Goal: Complete application form

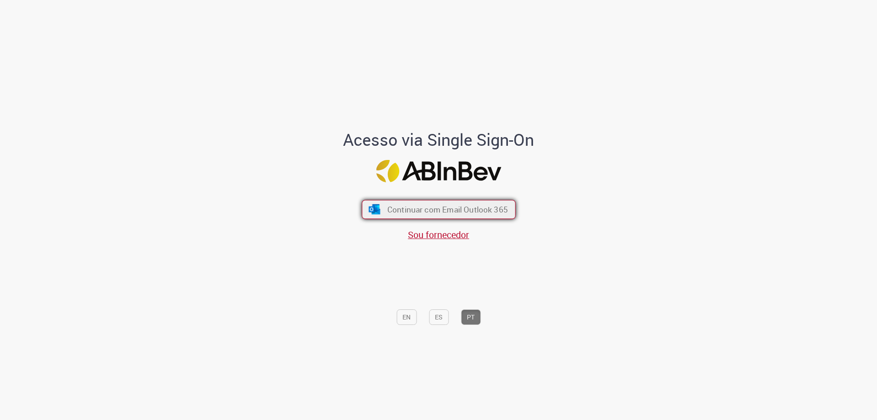
click at [419, 215] on button "Continuar com Email Outlook 365" at bounding box center [439, 209] width 154 height 19
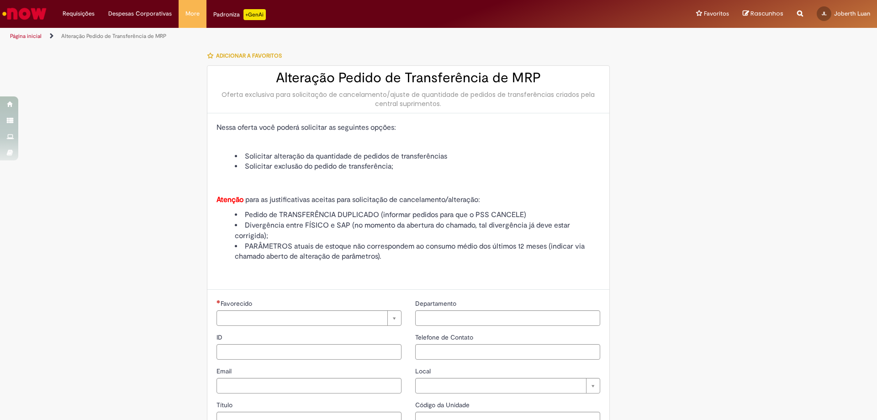
type input "**********"
